Goal: Obtain resource: Download file/media

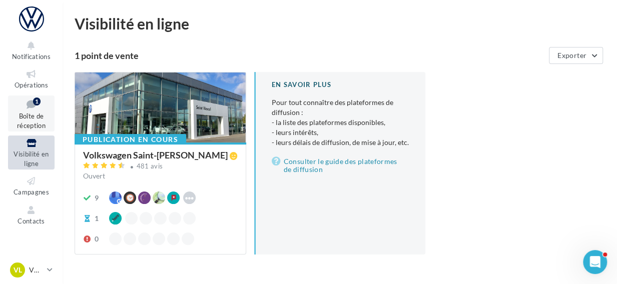
click at [34, 107] on icon at bounding box center [31, 105] width 41 height 14
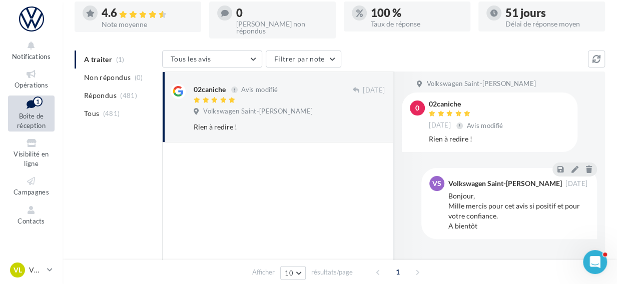
scroll to position [100, 0]
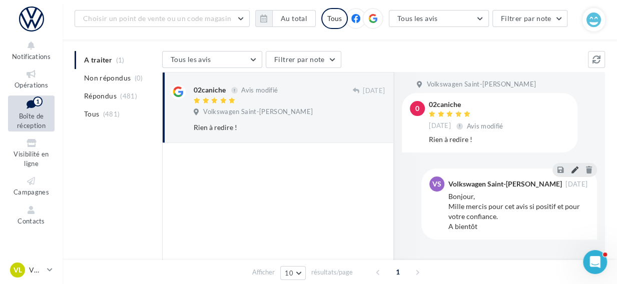
click at [575, 164] on button at bounding box center [574, 170] width 11 height 12
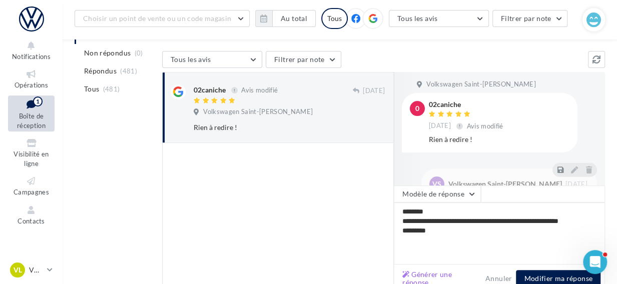
scroll to position [165, 0]
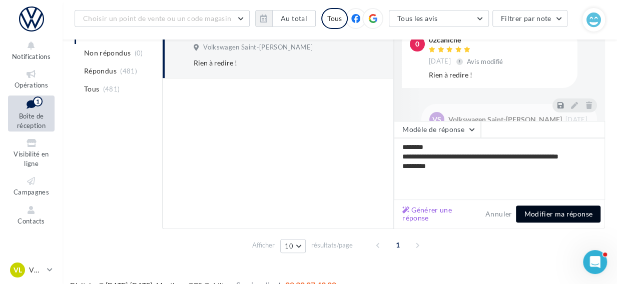
click at [560, 206] on button "Modifier ma réponse" at bounding box center [558, 214] width 85 height 17
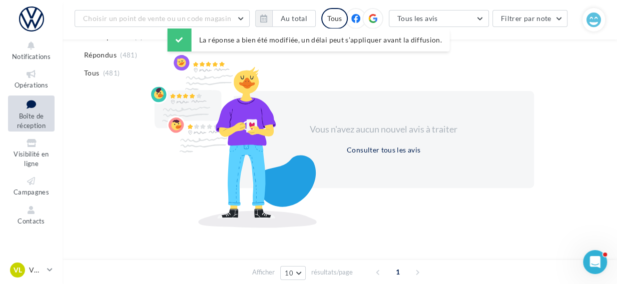
scroll to position [91, 0]
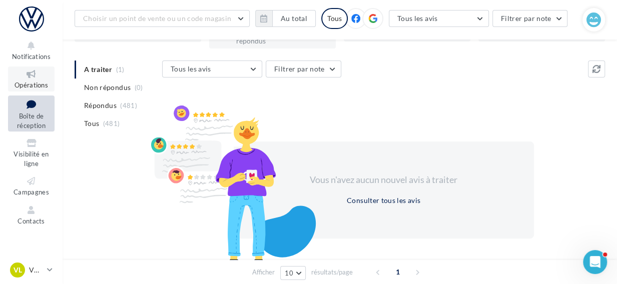
click at [27, 69] on icon at bounding box center [31, 75] width 41 height 12
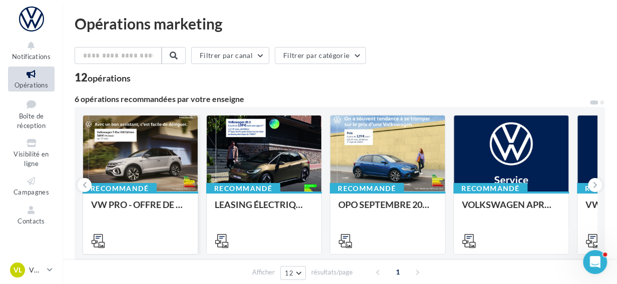
click at [165, 157] on div at bounding box center [140, 154] width 115 height 77
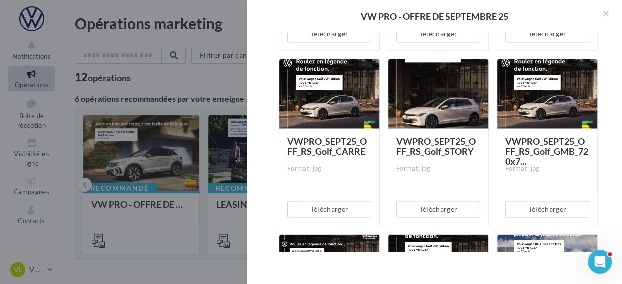
scroll to position [851, 0]
click at [339, 204] on button "Télécharger" at bounding box center [329, 209] width 84 height 17
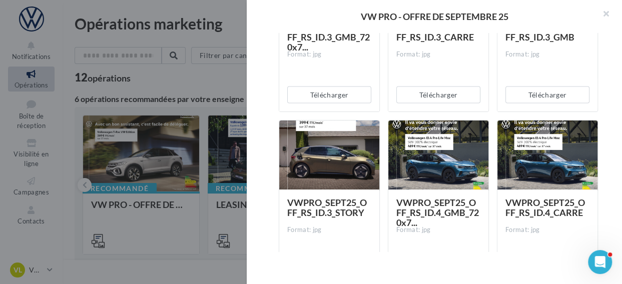
scroll to position [1282, 0]
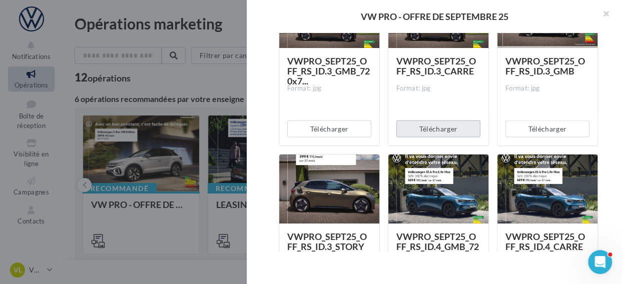
click at [454, 123] on button "Télécharger" at bounding box center [438, 129] width 84 height 17
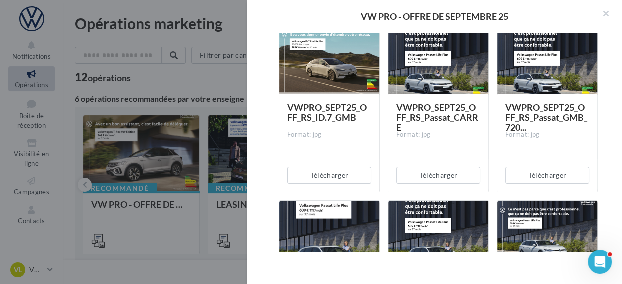
scroll to position [2290, 0]
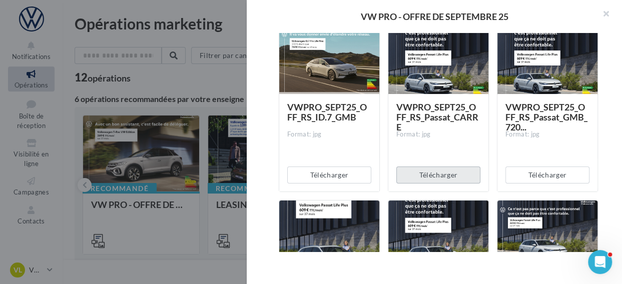
click at [435, 177] on button "Télécharger" at bounding box center [438, 175] width 84 height 17
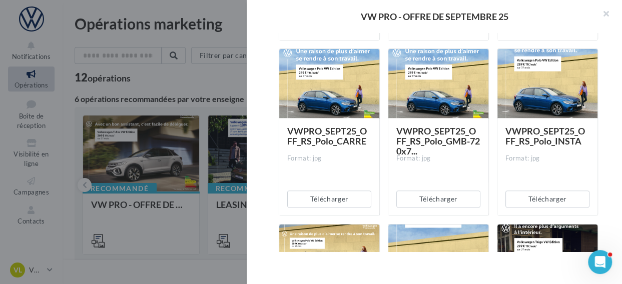
scroll to position [2615, 0]
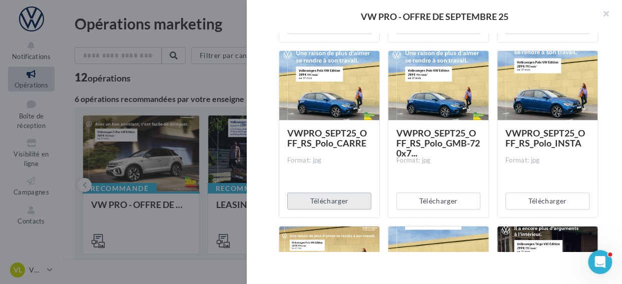
click at [340, 200] on button "Télécharger" at bounding box center [329, 201] width 84 height 17
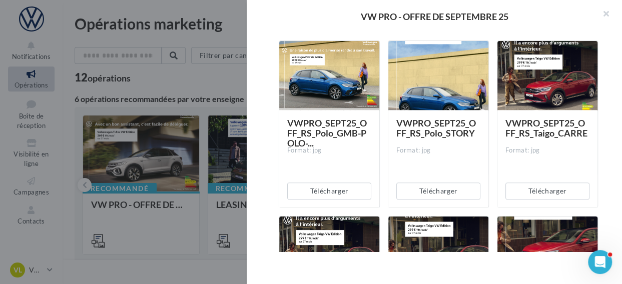
scroll to position [2801, 0]
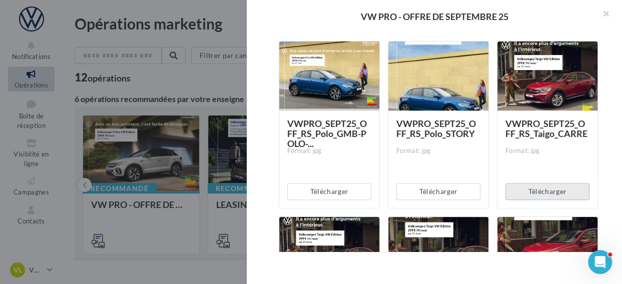
click at [541, 190] on button "Télécharger" at bounding box center [547, 191] width 84 height 17
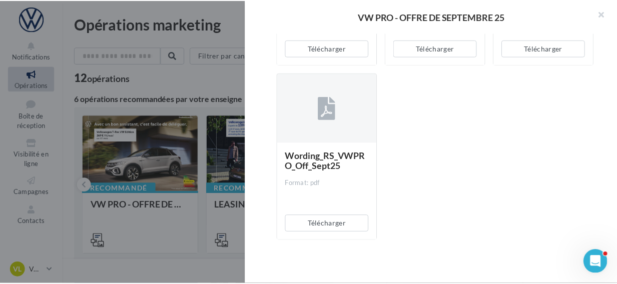
scroll to position [4350, 0]
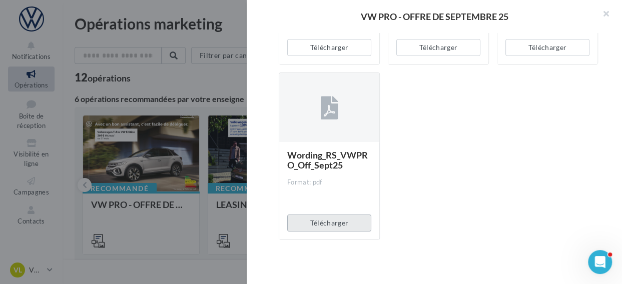
click at [329, 218] on button "Télécharger" at bounding box center [329, 223] width 84 height 17
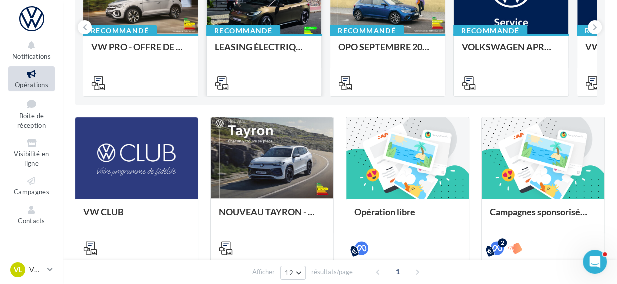
scroll to position [159, 0]
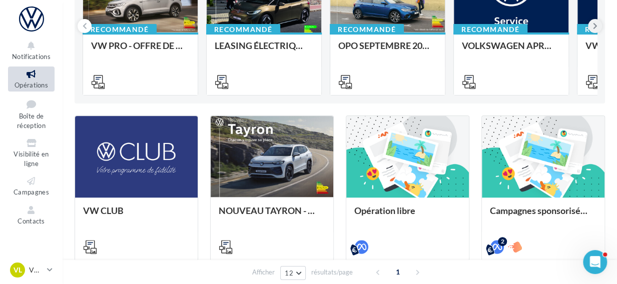
click at [593, 24] on icon at bounding box center [595, 26] width 5 height 10
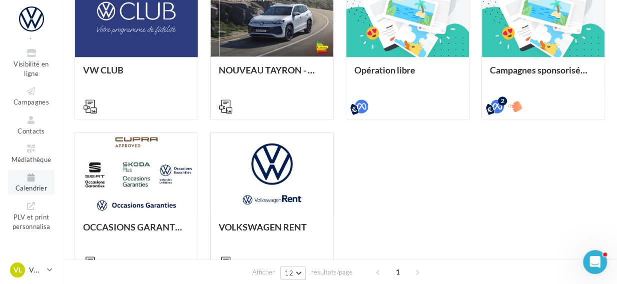
scroll to position [0, 0]
